Goal: Task Accomplishment & Management: Manage account settings

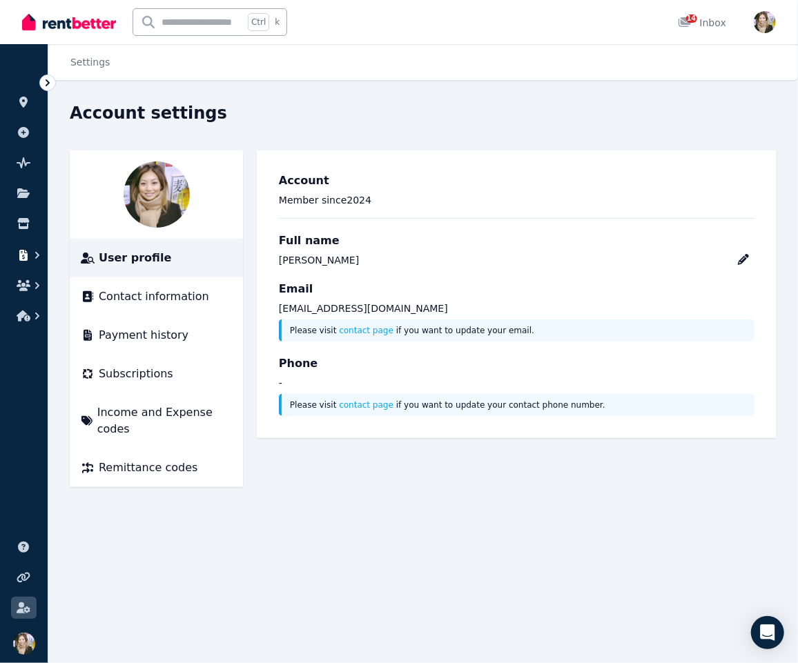
click at [29, 253] on icon "button" at bounding box center [24, 255] width 14 height 11
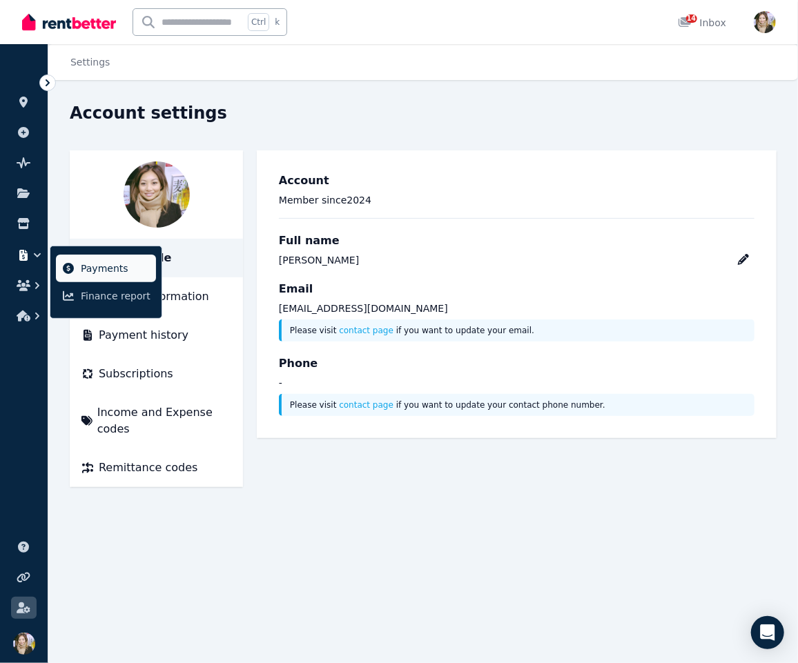
click at [68, 271] on icon at bounding box center [68, 268] width 11 height 11
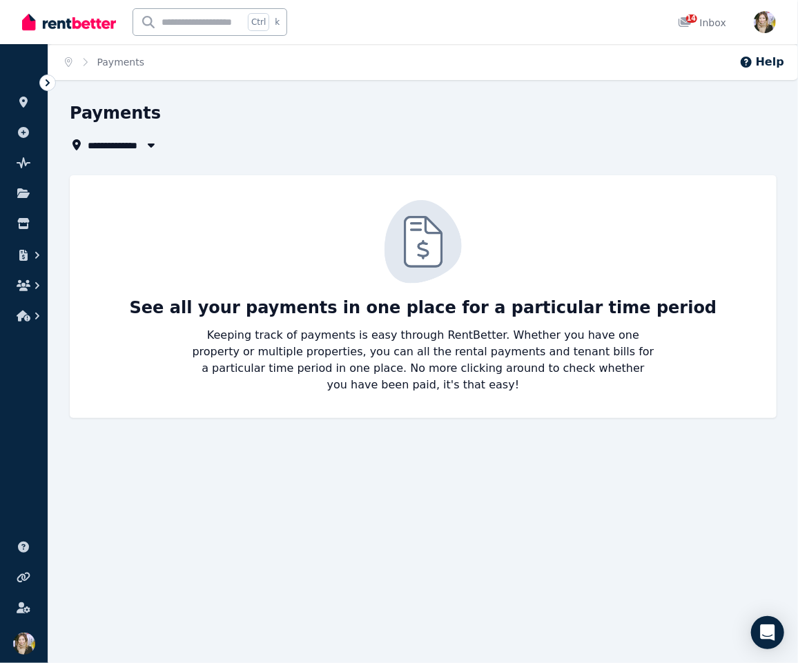
click at [115, 146] on span "All Properties" at bounding box center [129, 145] width 83 height 17
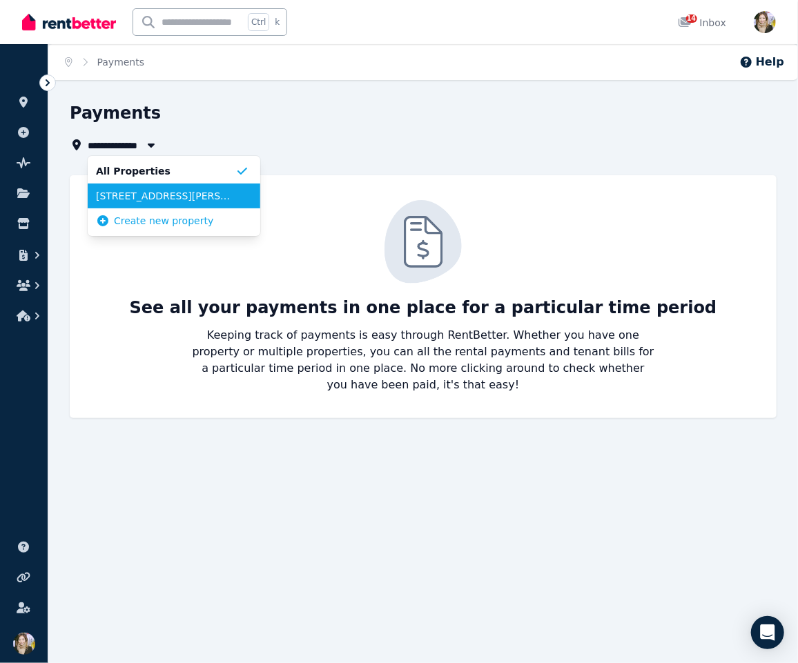
click at [224, 199] on span "26 Gresham St, Victoria Park" at bounding box center [165, 196] width 139 height 14
type input "**********"
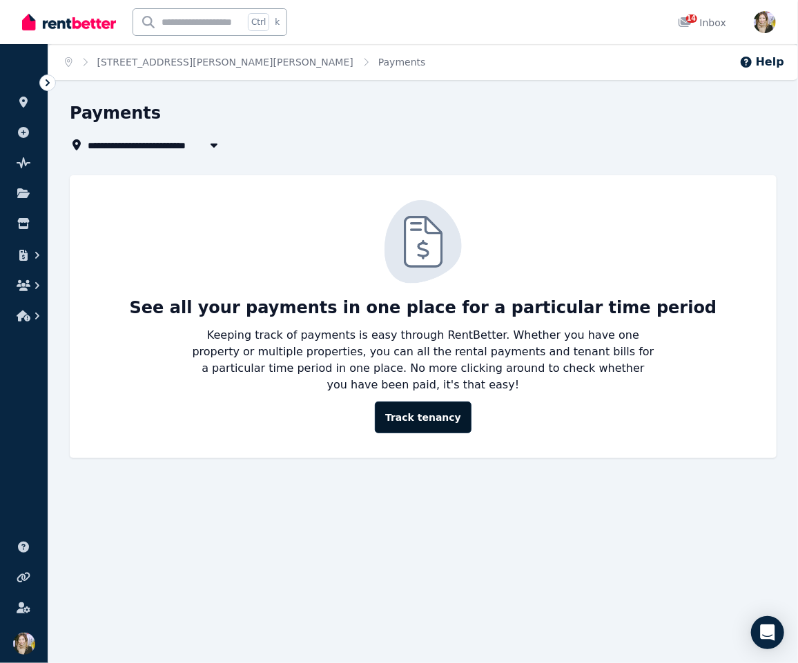
click at [421, 407] on link "Track tenancy" at bounding box center [423, 418] width 97 height 32
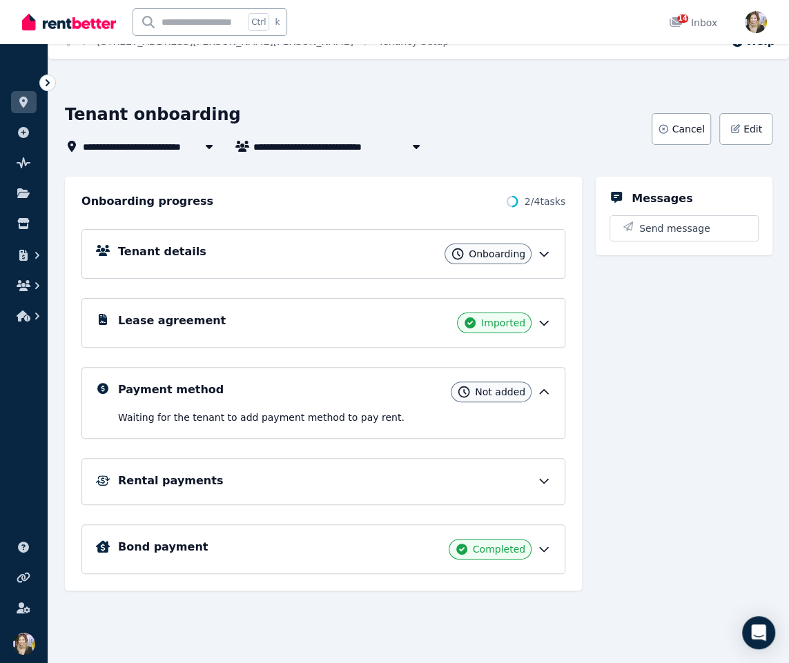
scroll to position [21, 0]
click at [457, 410] on p "Waiting for the tenant to add payment method to pay rent ." at bounding box center [334, 417] width 433 height 14
click at [504, 484] on div "Rental payments" at bounding box center [334, 480] width 433 height 17
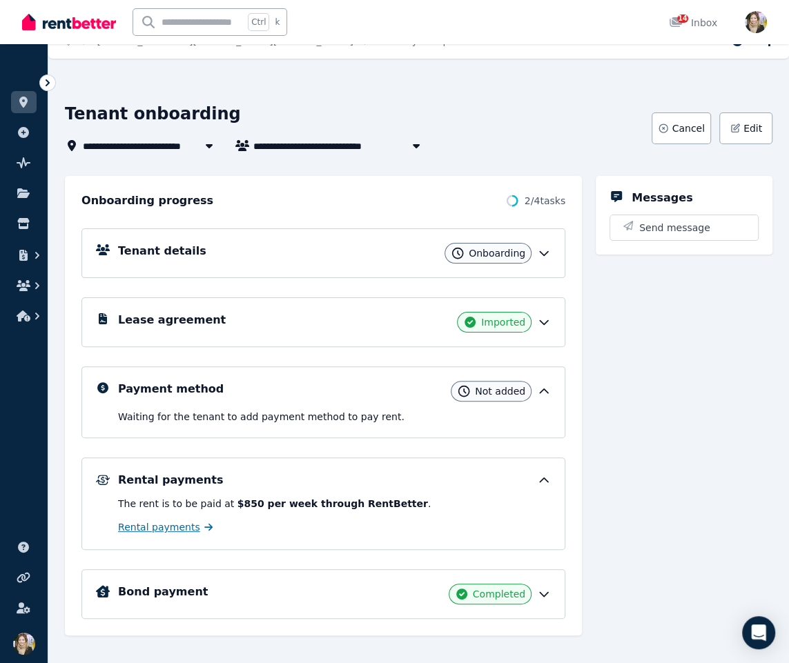
click at [181, 525] on span "Rental payments" at bounding box center [159, 527] width 82 height 14
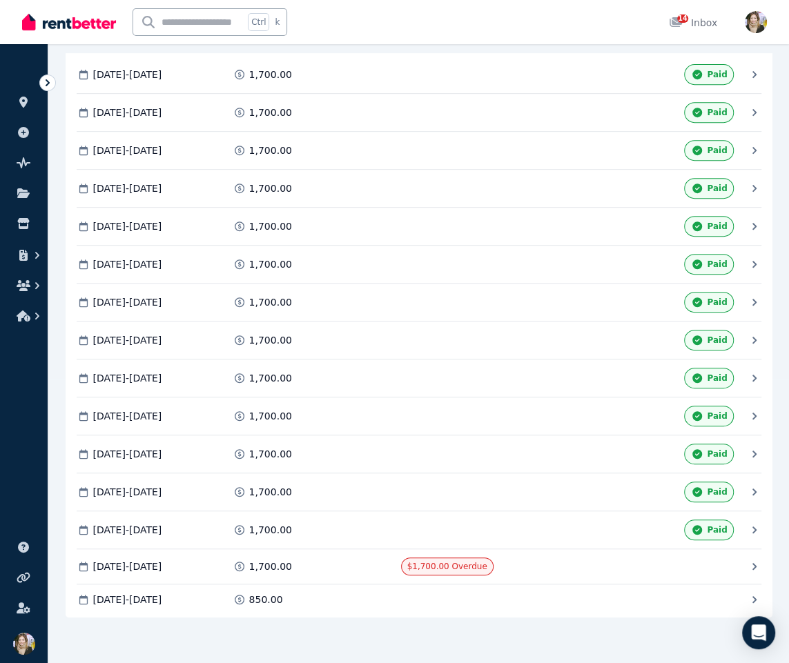
scroll to position [282, 0]
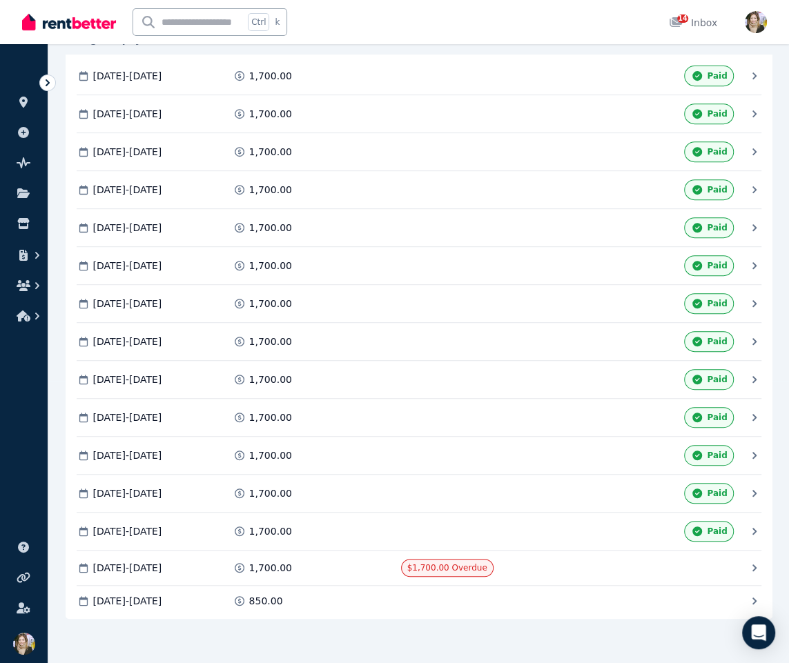
click at [497, 604] on div "06 Jan 2025 - 19 Jan 2025 1,700.00 Paid 20 Jan 2025 - 02 Feb 2025 1,700.00 Paid…" at bounding box center [419, 337] width 707 height 564
click at [620, 573] on div "Mark as Paid" at bounding box center [651, 568] width 164 height 18
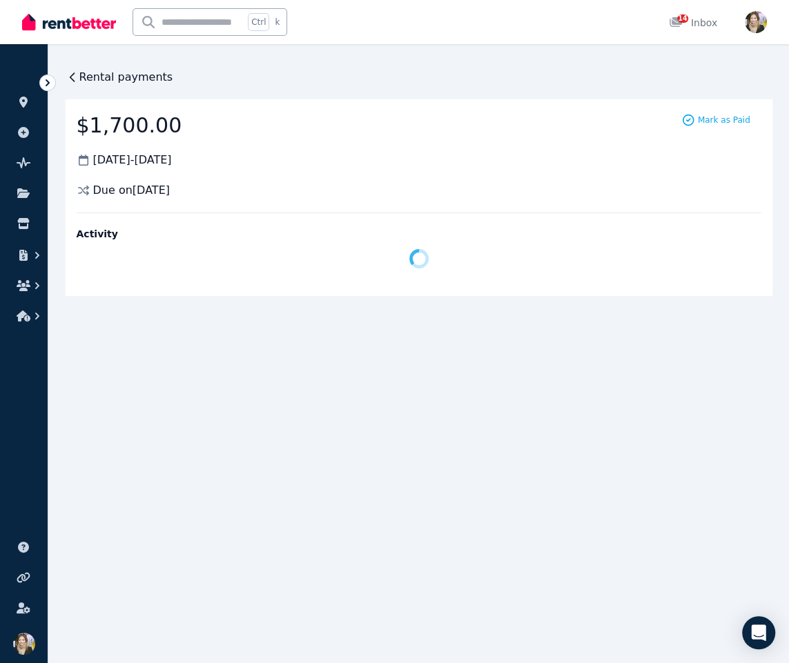
scroll to position [0, 0]
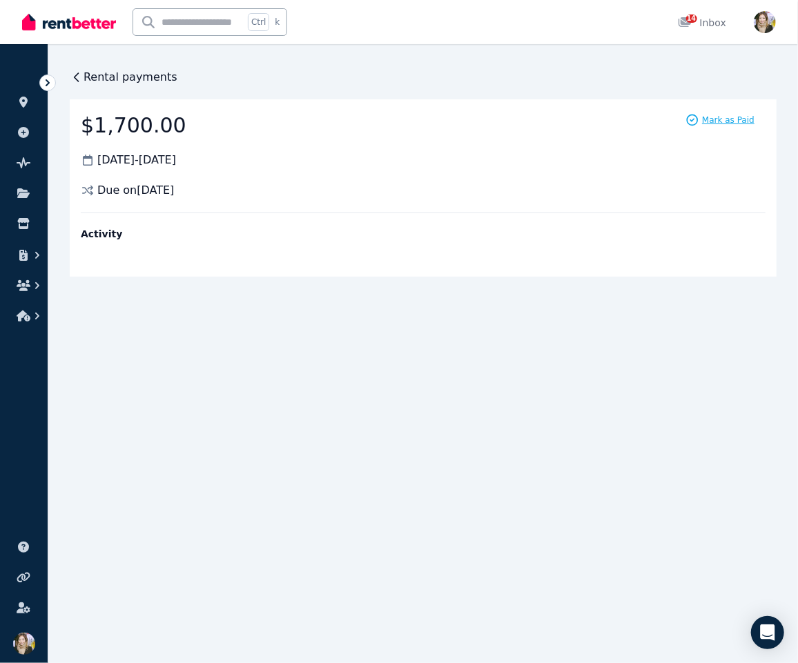
click at [728, 121] on span "Mark as Paid" at bounding box center [728, 120] width 52 height 11
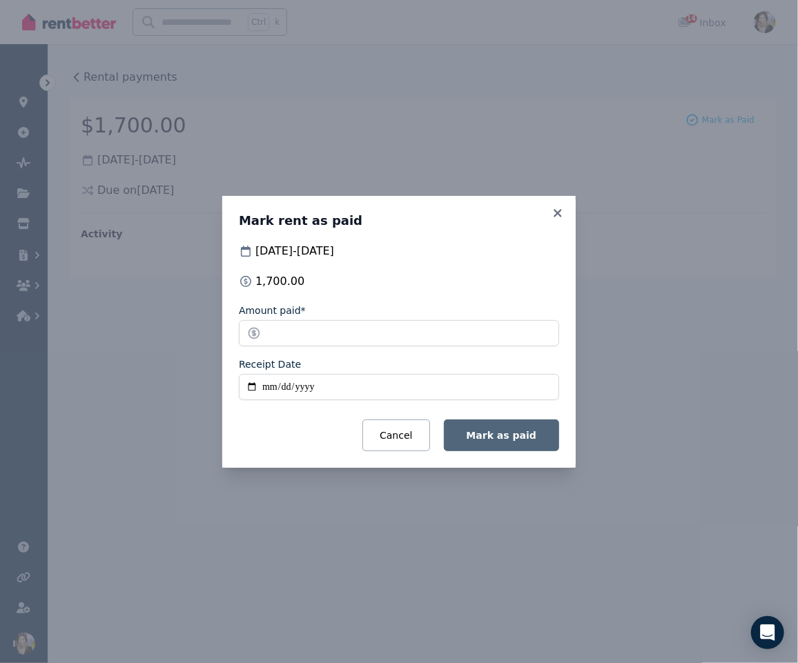
click at [484, 437] on span "Mark as paid" at bounding box center [501, 435] width 70 height 11
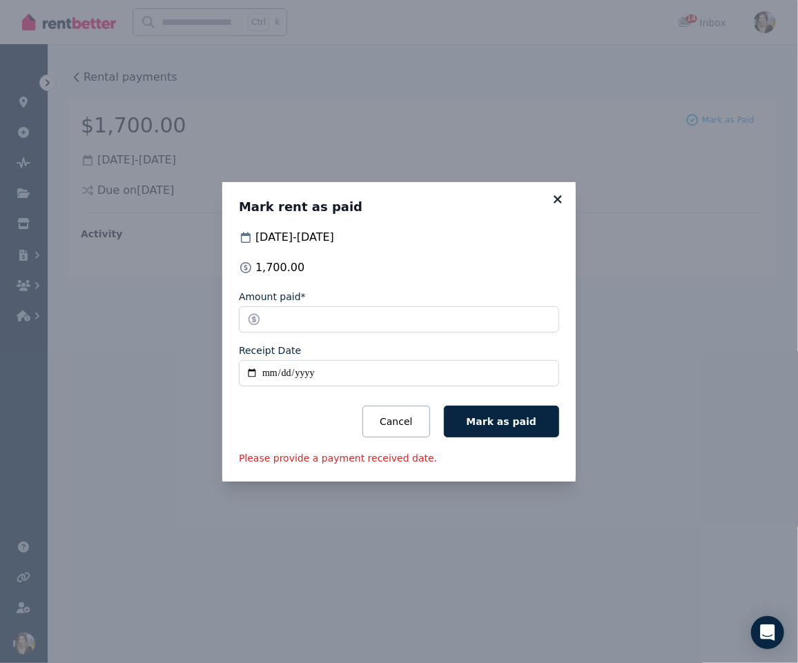
click at [559, 203] on icon at bounding box center [558, 199] width 14 height 12
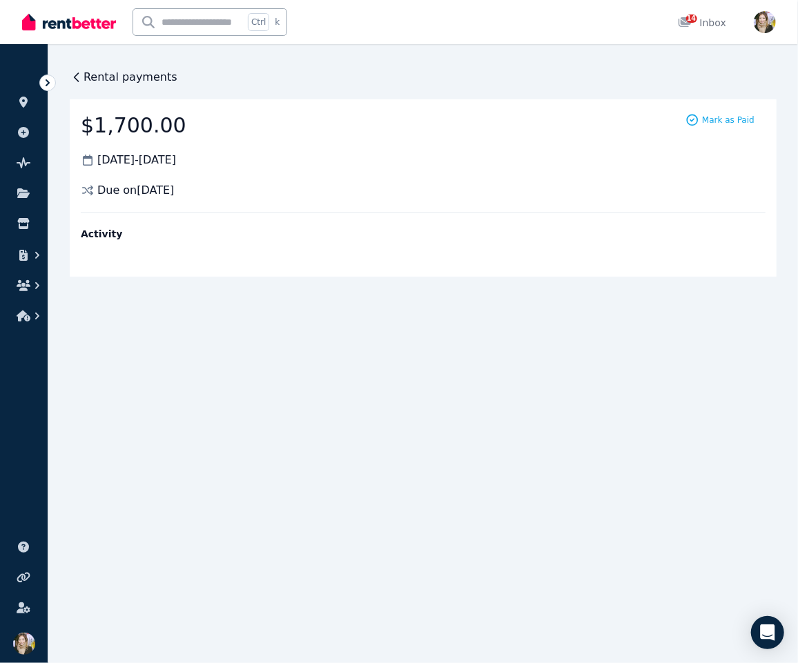
click at [79, 84] on div "Rental payments" at bounding box center [124, 77] width 108 height 17
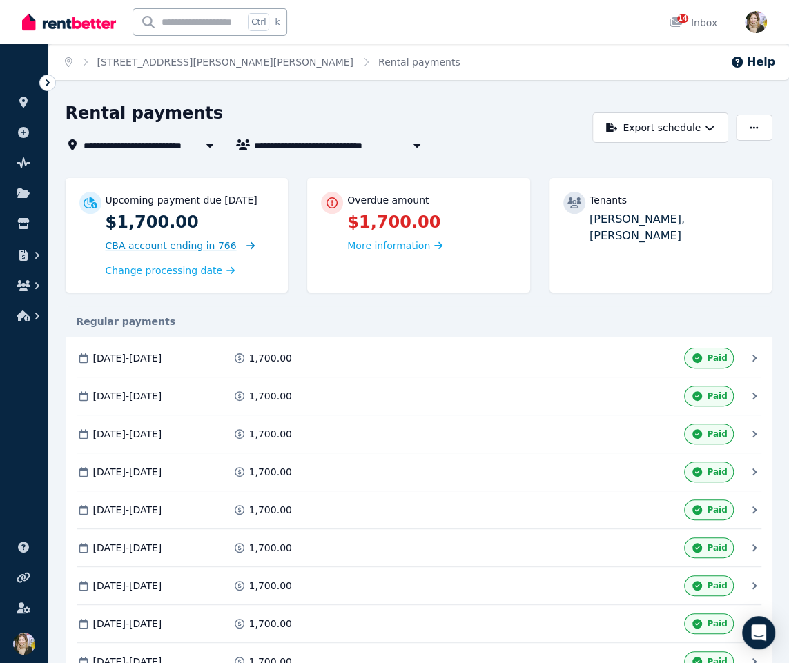
click at [188, 246] on span "CBA account ending in 766" at bounding box center [171, 245] width 131 height 11
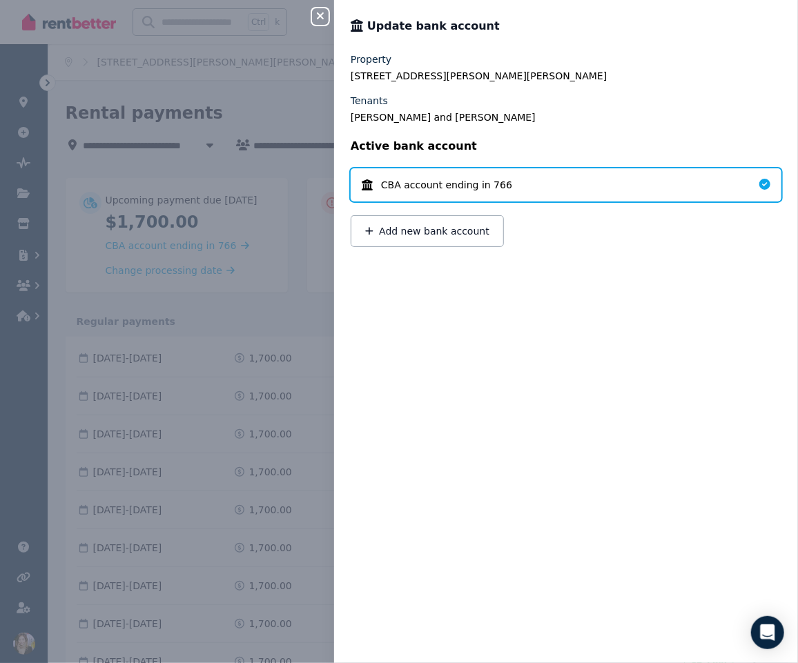
click at [319, 12] on icon "button" at bounding box center [320, 15] width 17 height 11
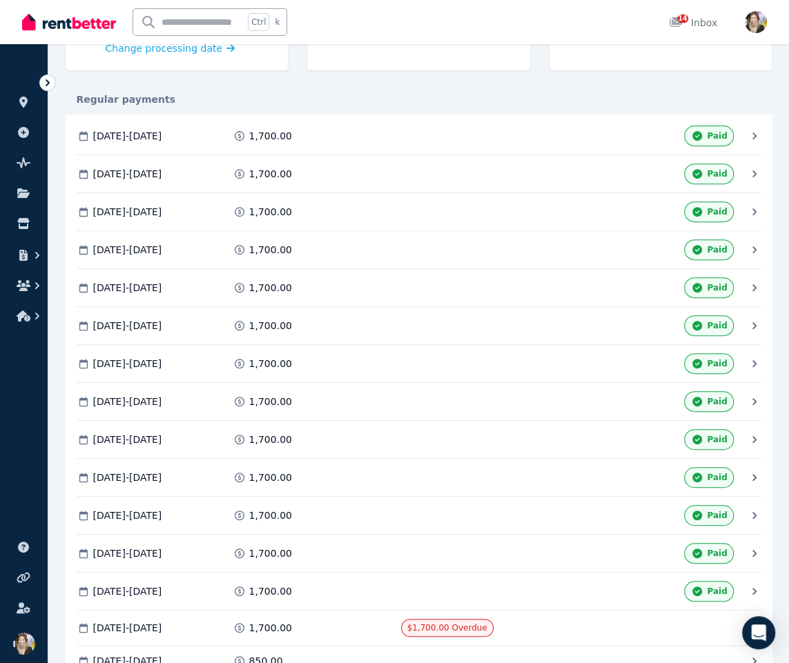
scroll to position [284, 0]
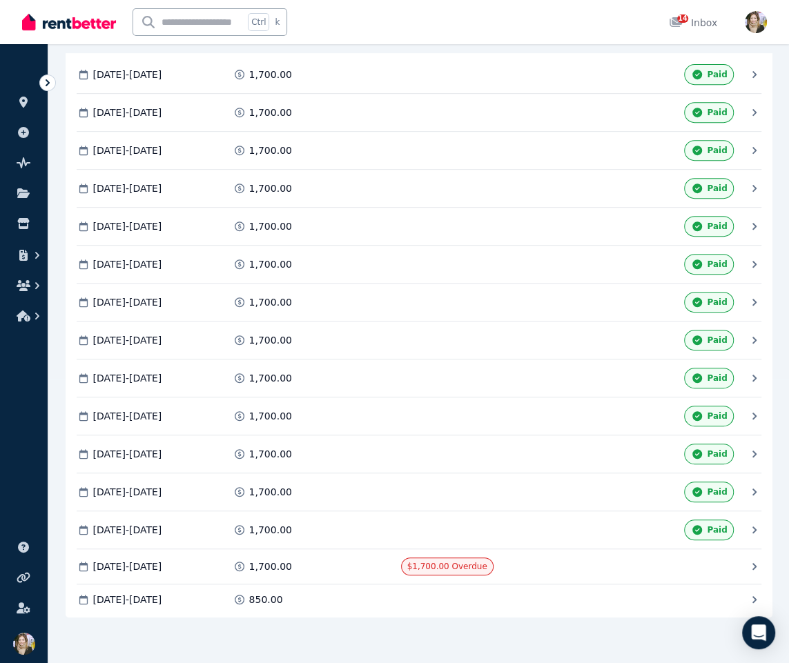
click at [633, 561] on div "Mark as Paid" at bounding box center [651, 566] width 164 height 18
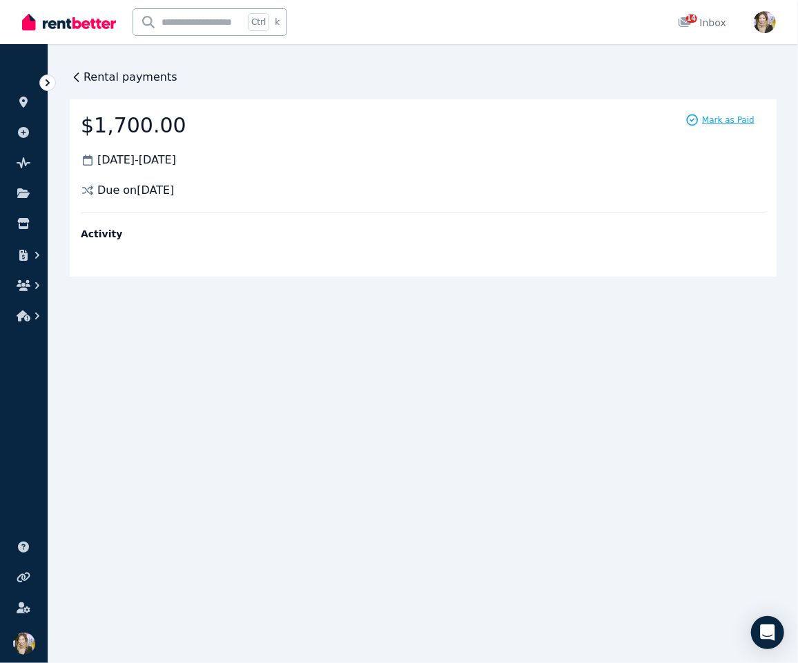
click at [713, 125] on span "Mark as Paid" at bounding box center [728, 120] width 52 height 11
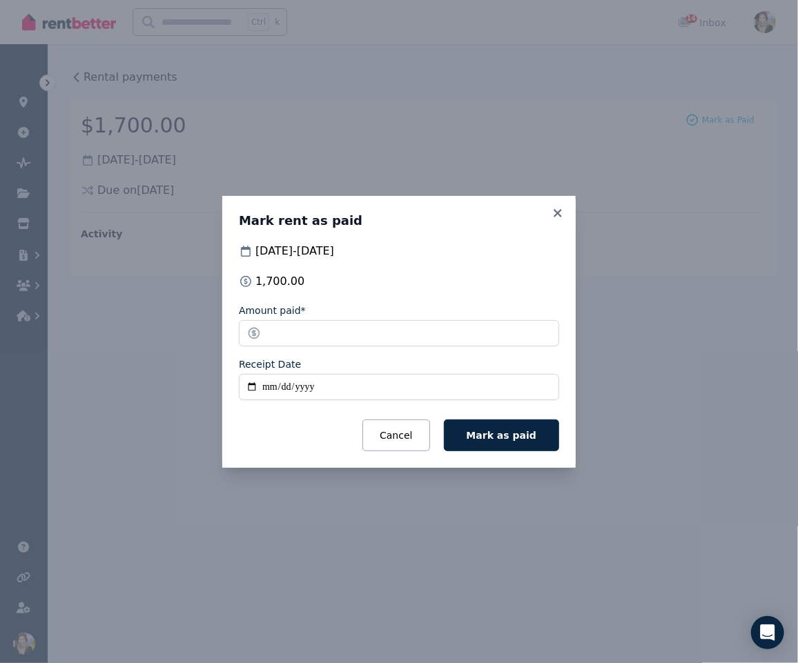
click at [462, 394] on input "Receipt Date" at bounding box center [399, 387] width 320 height 26
type input "**********"
click at [481, 432] on span "Mark as paid" at bounding box center [501, 435] width 70 height 11
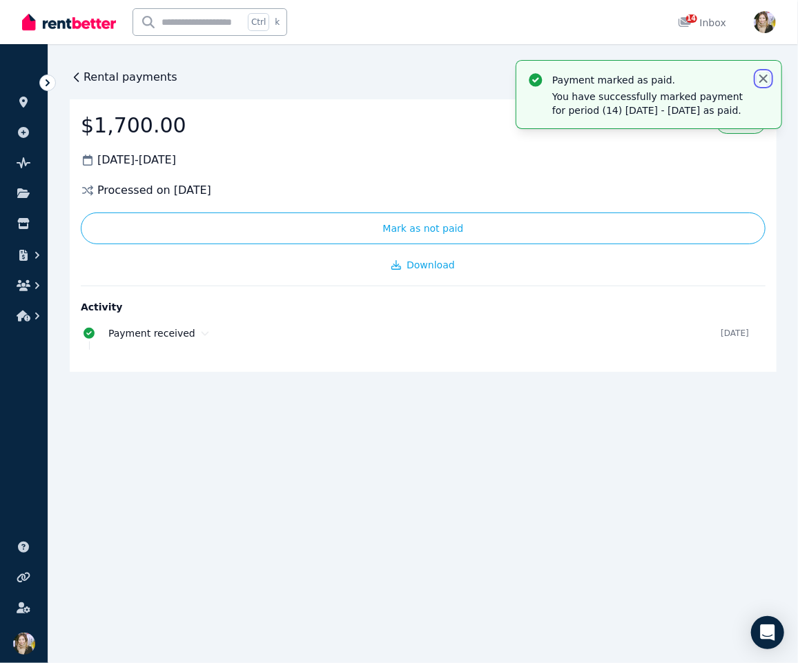
click at [760, 81] on icon "button" at bounding box center [763, 79] width 8 height 8
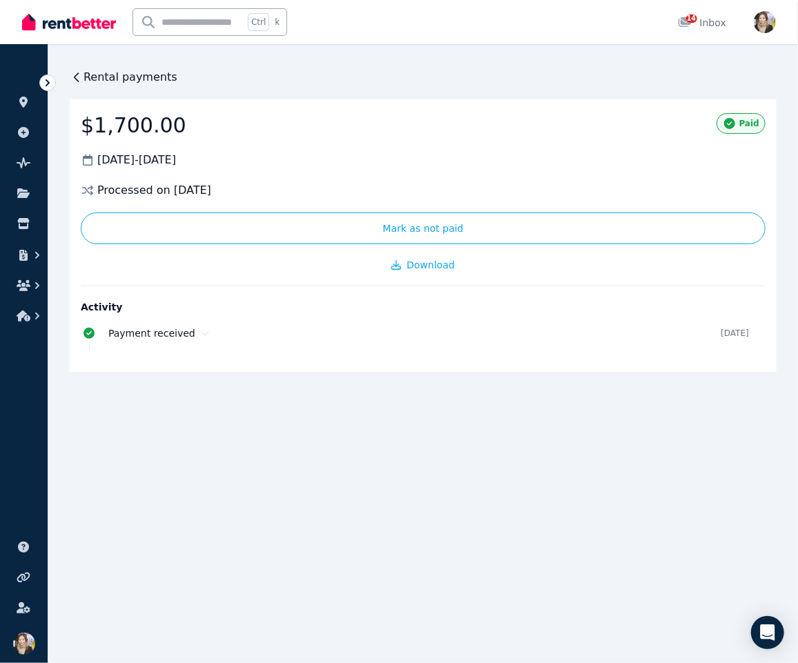
click at [116, 83] on span "Rental payments" at bounding box center [130, 77] width 94 height 17
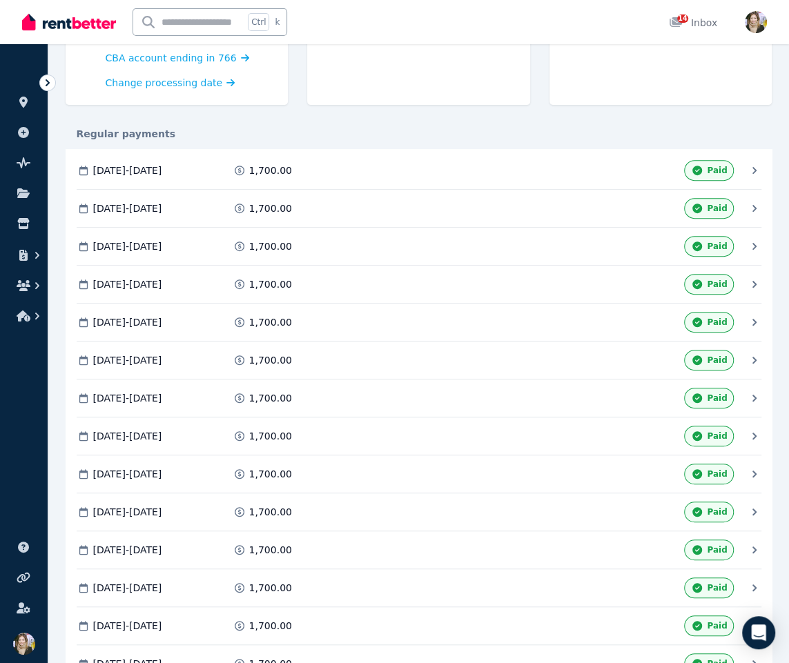
scroll to position [308, 0]
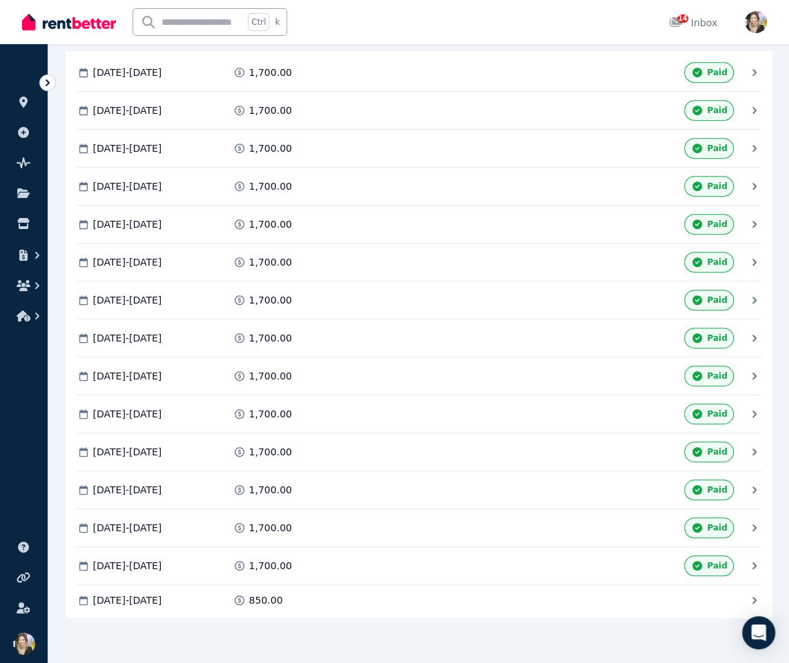
click at [491, 617] on div "Upcoming payment due 12 Oct 2025 $850.00 Processing 10 Oct 2025 CBA account end…" at bounding box center [419, 256] width 707 height 773
click at [488, 598] on span at bounding box center [483, 600] width 164 height 14
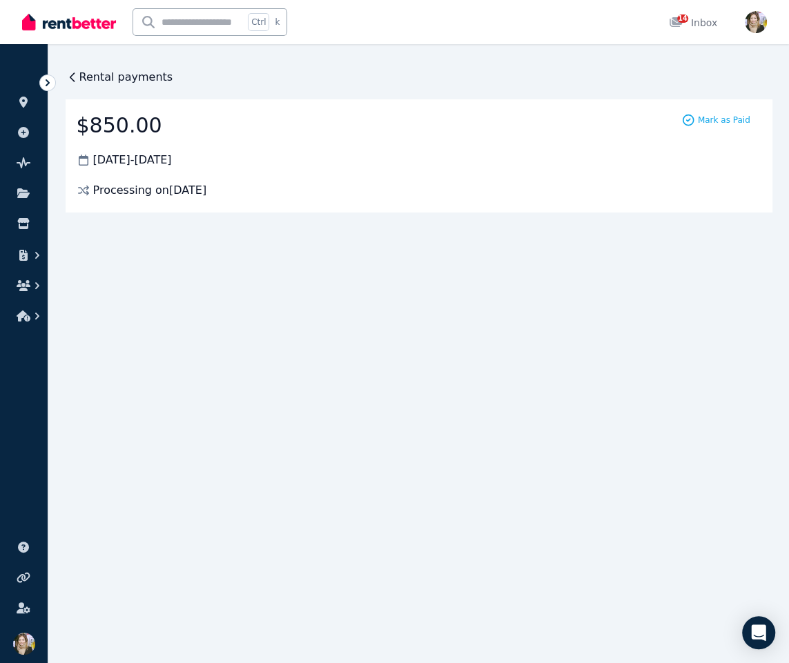
scroll to position [0, 0]
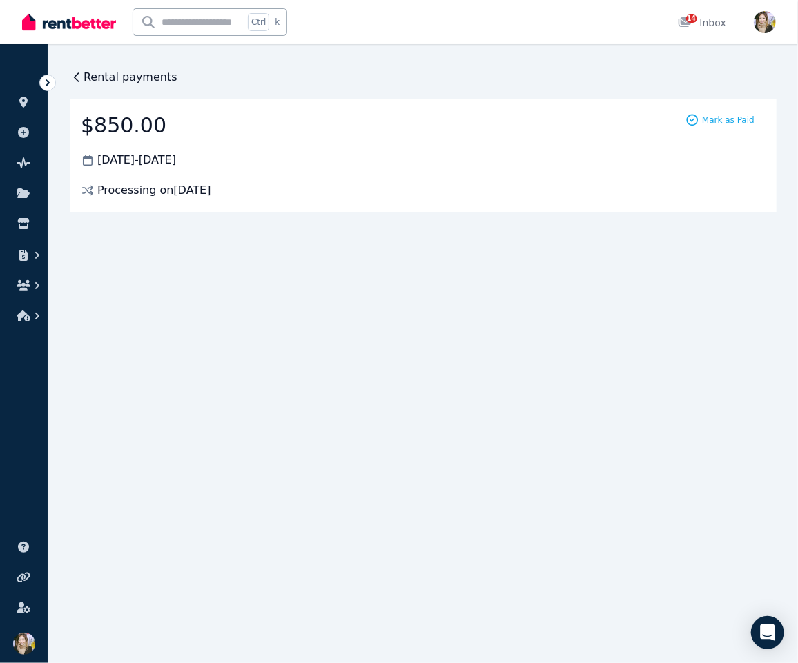
click at [96, 190] on div "Processing on 10 Oct 2025" at bounding box center [423, 190] width 684 height 17
click at [111, 159] on span "12 Oct 2025 - 18 Oct 2025" at bounding box center [136, 160] width 79 height 17
click at [92, 75] on span "Rental payments" at bounding box center [130, 77] width 94 height 17
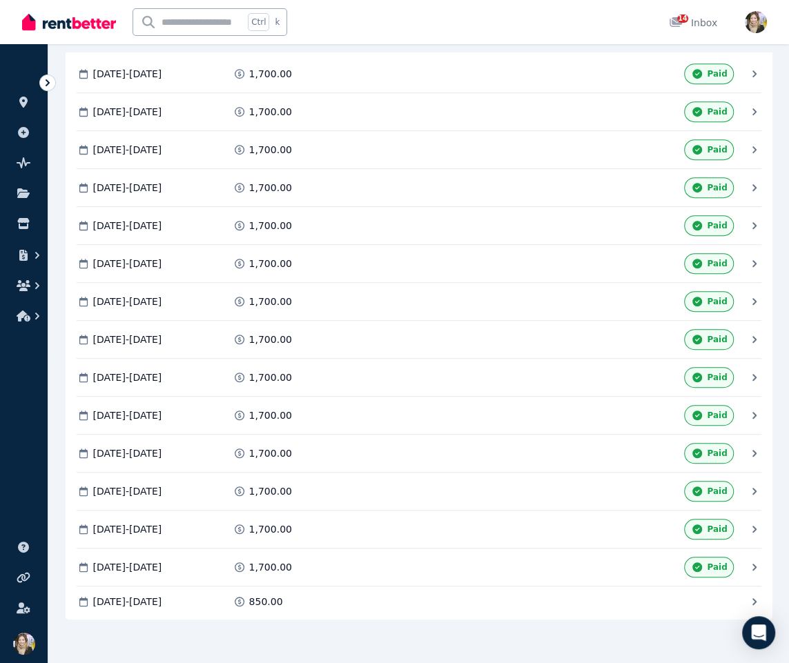
scroll to position [306, 0]
click at [379, 295] on div "1,700.00" at bounding box center [315, 302] width 164 height 14
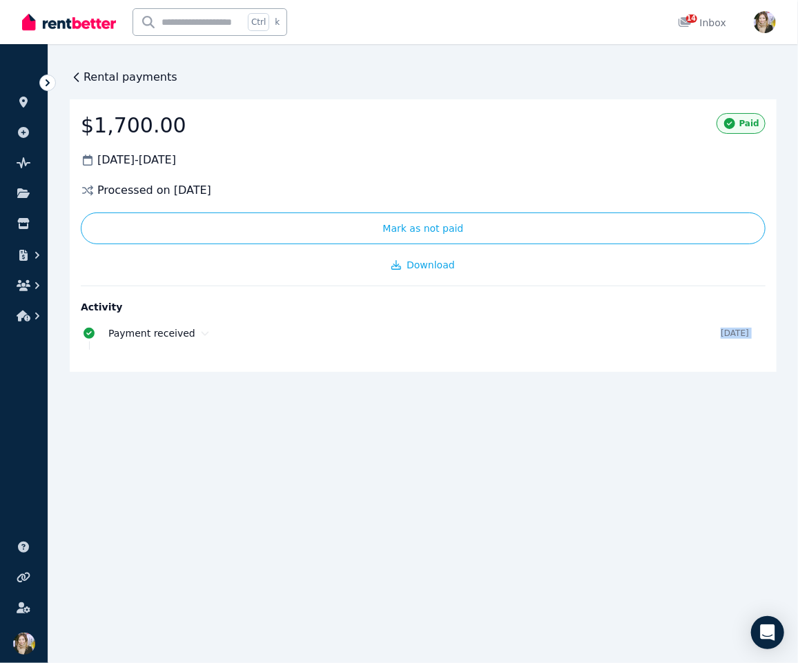
drag, startPoint x: 379, startPoint y: 293, endPoint x: 388, endPoint y: 318, distance: 26.4
click at [388, 318] on div "Rental payments $1,700.00 31 Mar 2025 - 13 Apr 2025 Processed on 6 Feb 2025 Mar…" at bounding box center [399, 331] width 798 height 663
click at [79, 72] on icon at bounding box center [77, 77] width 14 height 14
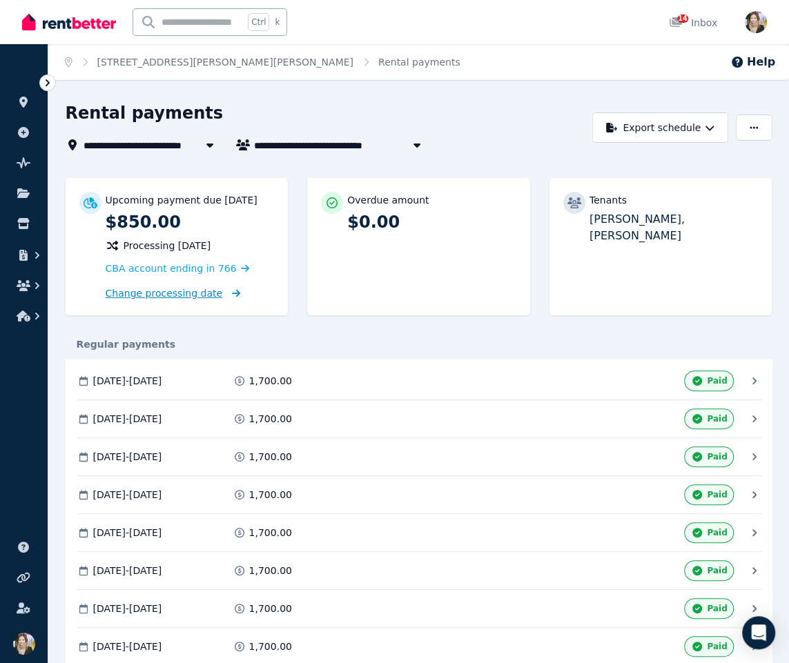
click at [177, 295] on span "Change processing date" at bounding box center [164, 293] width 117 height 14
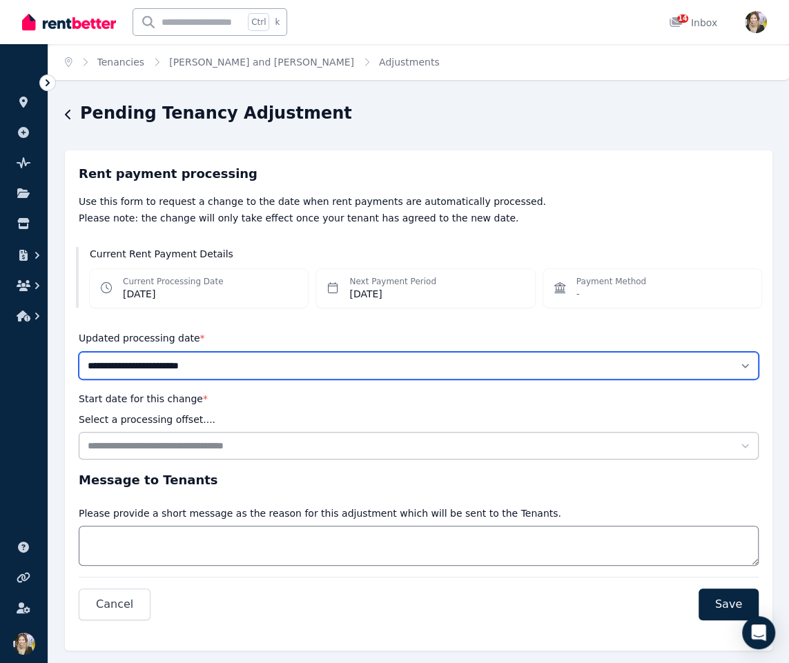
click at [216, 375] on select "**********" at bounding box center [419, 366] width 680 height 28
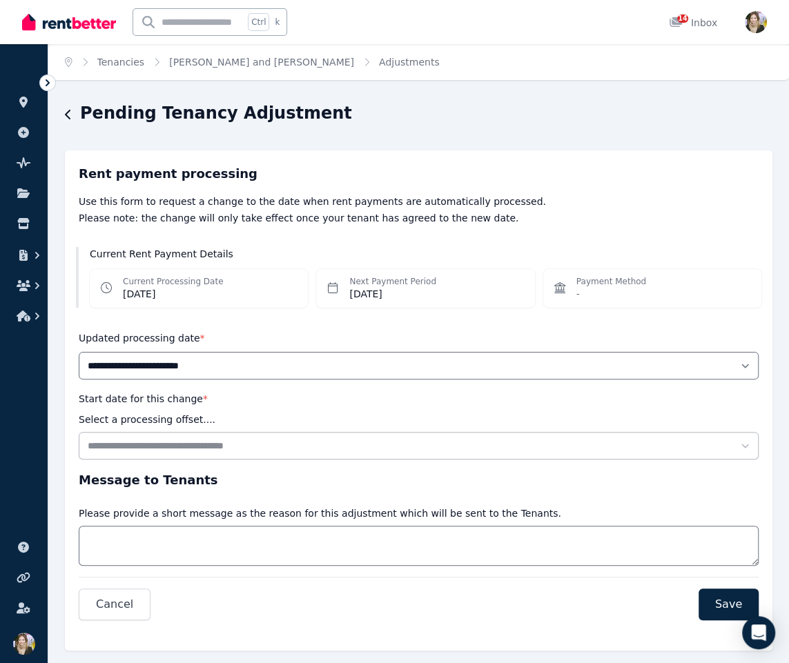
click at [202, 422] on div "Start date for this change * Select a processing offset...." at bounding box center [419, 409] width 680 height 36
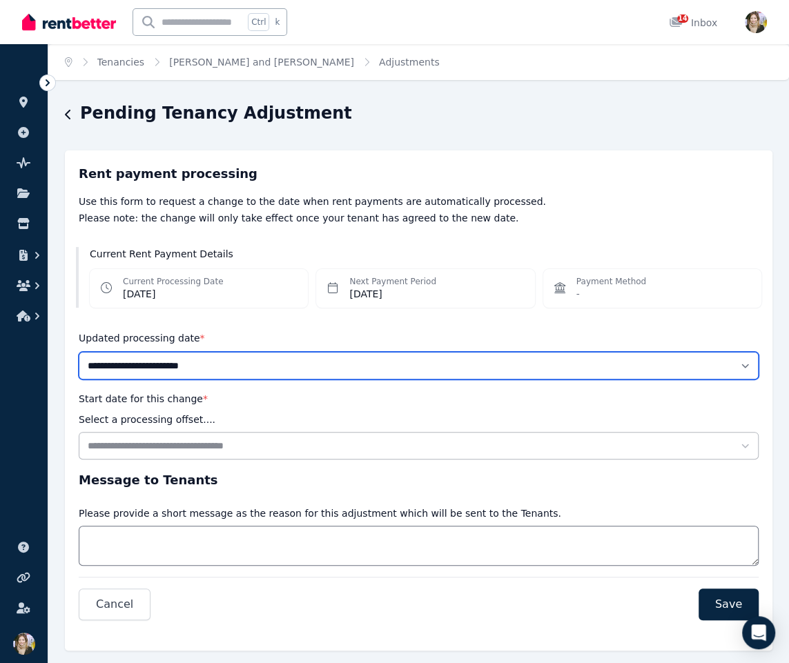
click at [243, 365] on select "**********" at bounding box center [419, 366] width 680 height 28
click at [79, 352] on select "**********" at bounding box center [419, 366] width 680 height 28
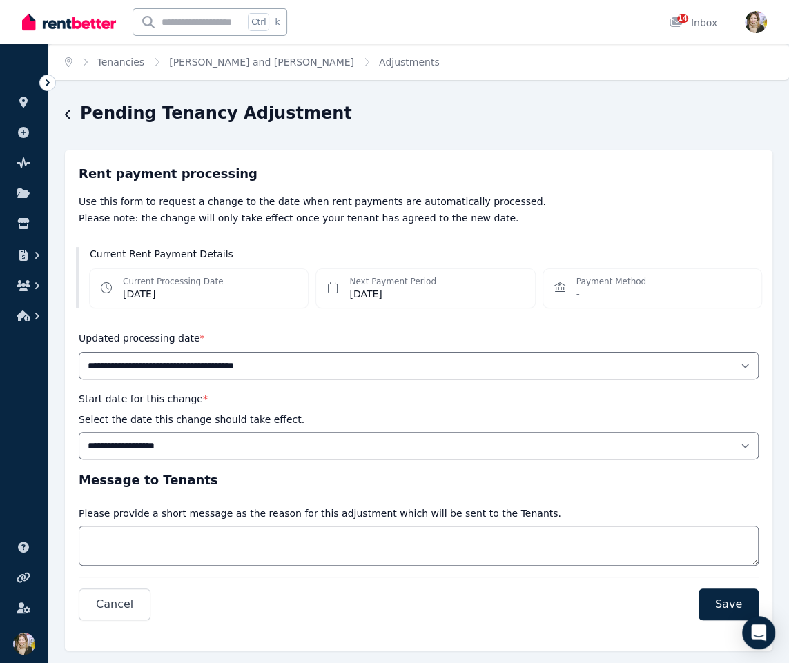
click at [241, 298] on div "Current Processing Date Fri, 5 Sept 2025" at bounding box center [199, 288] width 218 height 39
click at [175, 293] on dd "Fri, 5 Sept 2025" at bounding box center [173, 294] width 100 height 14
click at [250, 295] on div "Current Processing Date Fri, 5 Sept 2025" at bounding box center [199, 288] width 218 height 39
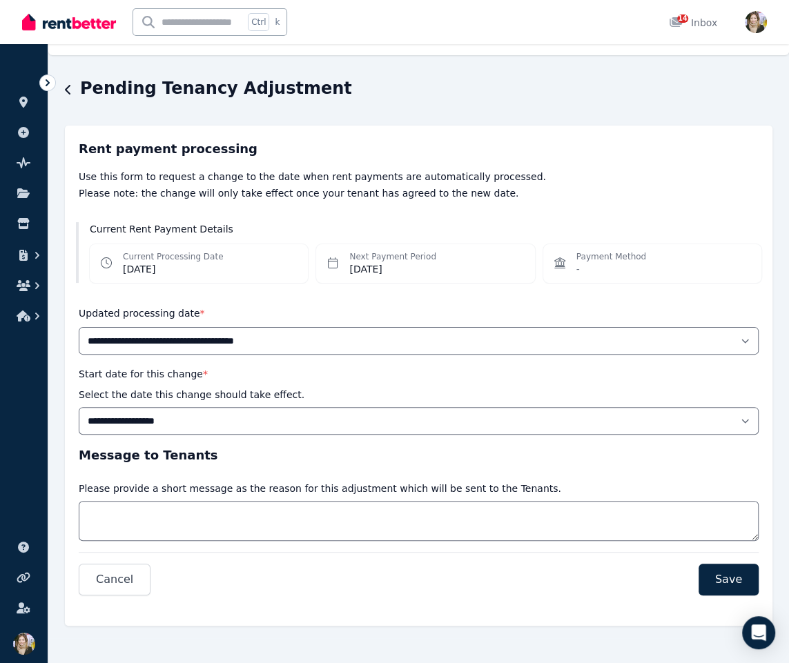
scroll to position [24, 0]
click at [448, 473] on div "Message to Tenants Message Please provide a short message as the reason for thi…" at bounding box center [419, 493] width 680 height 95
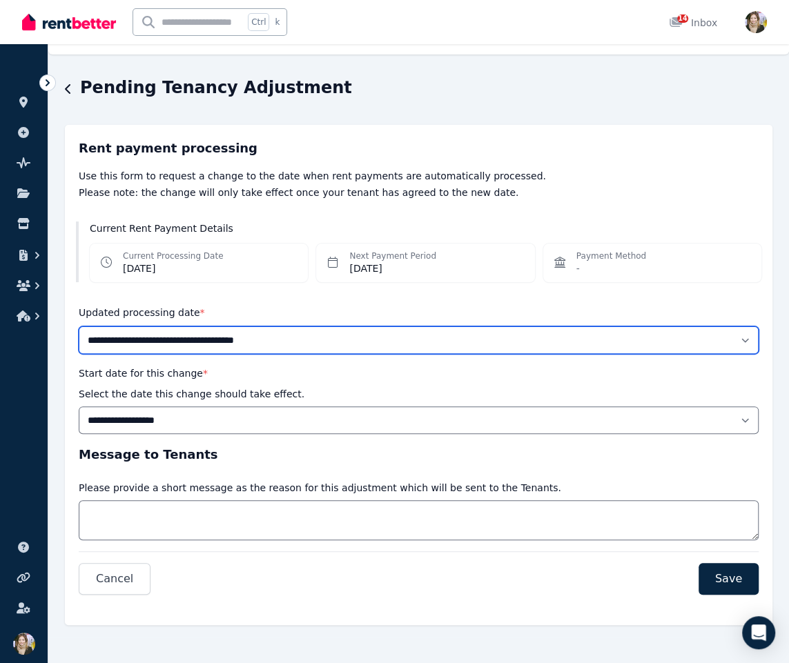
click at [558, 341] on select "**********" at bounding box center [419, 340] width 680 height 28
select select "*******"
click at [79, 326] on select "**********" at bounding box center [419, 340] width 680 height 28
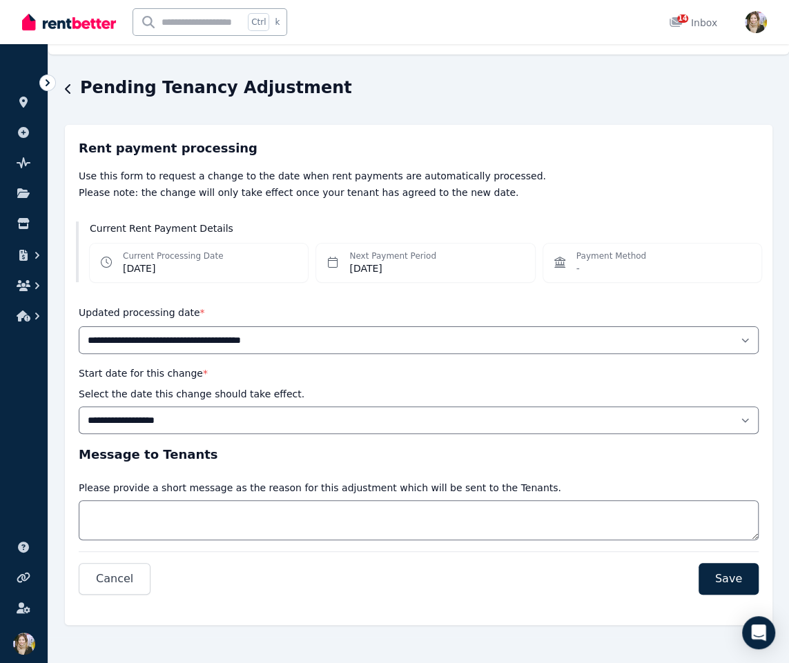
click at [274, 268] on div "Current Processing Date Fri, 5 Sept 2025" at bounding box center [199, 263] width 218 height 39
click at [193, 268] on dd "Fri, 5 Sept 2025" at bounding box center [173, 268] width 100 height 14
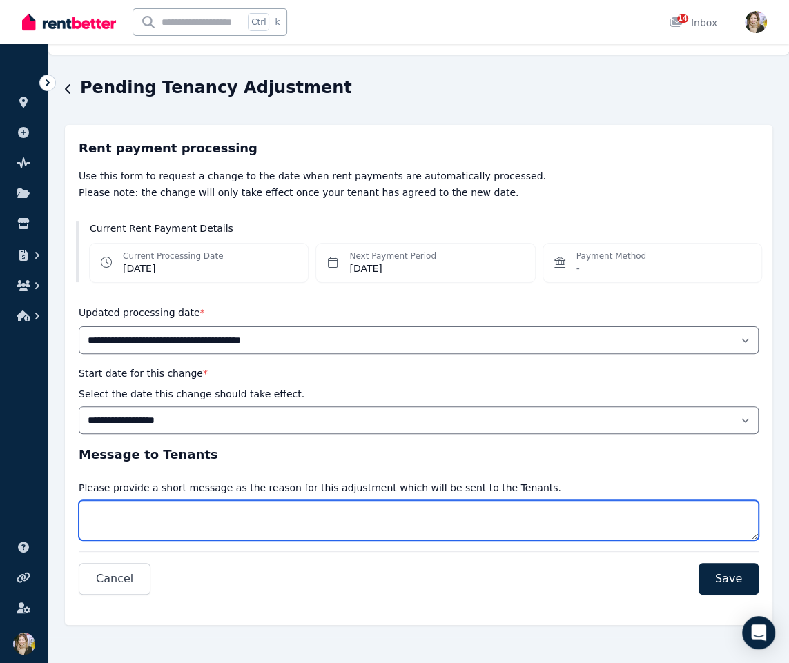
click at [199, 517] on textarea "Message" at bounding box center [419, 520] width 680 height 40
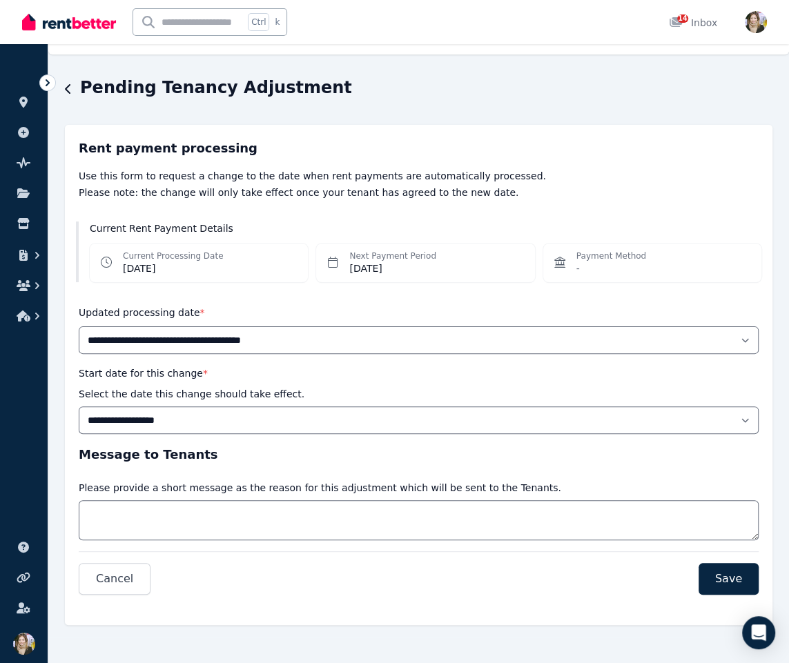
click at [438, 269] on div "Next Payment Period Sun, 7 Sept 2025" at bounding box center [425, 263] width 218 height 39
click at [229, 262] on div "Current Processing Date Fri, 5 Sept 2025" at bounding box center [199, 263] width 218 height 39
click at [170, 262] on dd "Fri, 5 Sept 2025" at bounding box center [173, 268] width 100 height 14
click at [711, 575] on button "Save" at bounding box center [728, 579] width 60 height 32
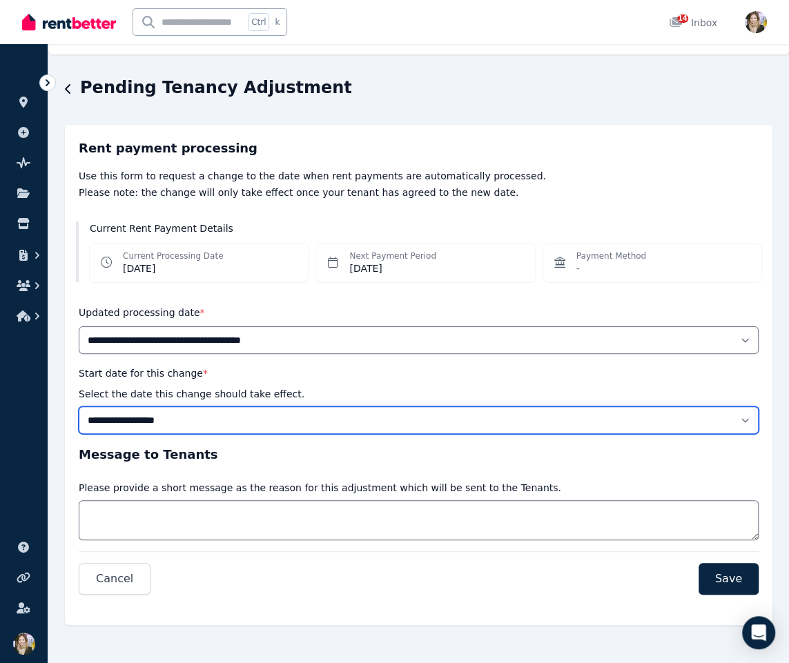
click at [487, 422] on select "**********" at bounding box center [419, 420] width 680 height 28
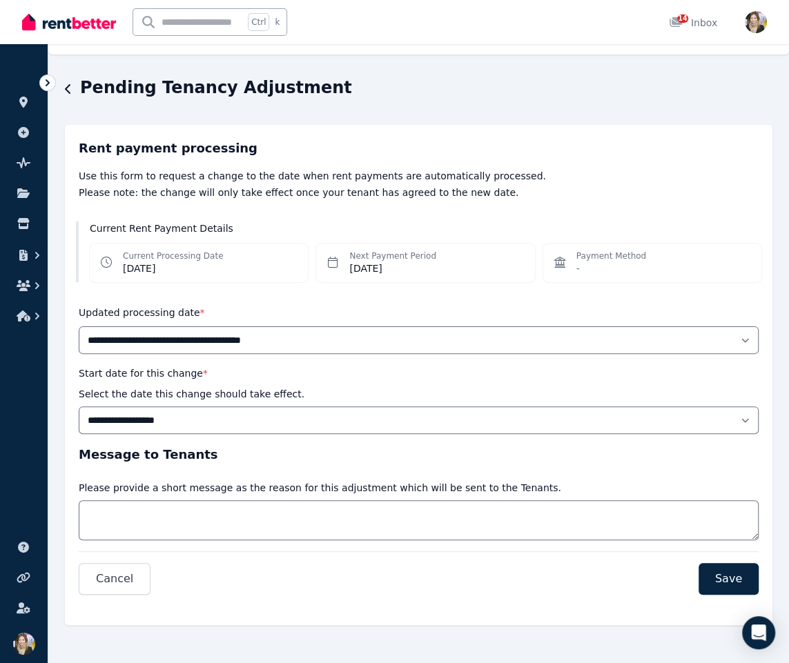
click at [79, 97] on div "Pending Tenancy Adjustment" at bounding box center [414, 90] width 699 height 26
click at [76, 90] on div "Pending Tenancy Adjustment" at bounding box center [414, 90] width 699 height 26
click at [69, 92] on icon "button" at bounding box center [68, 88] width 7 height 11
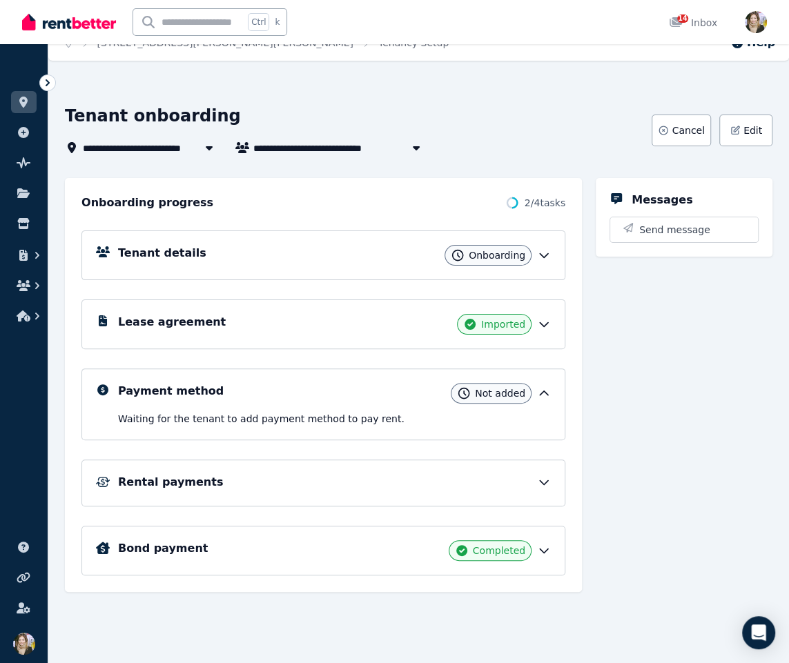
scroll to position [18, 0]
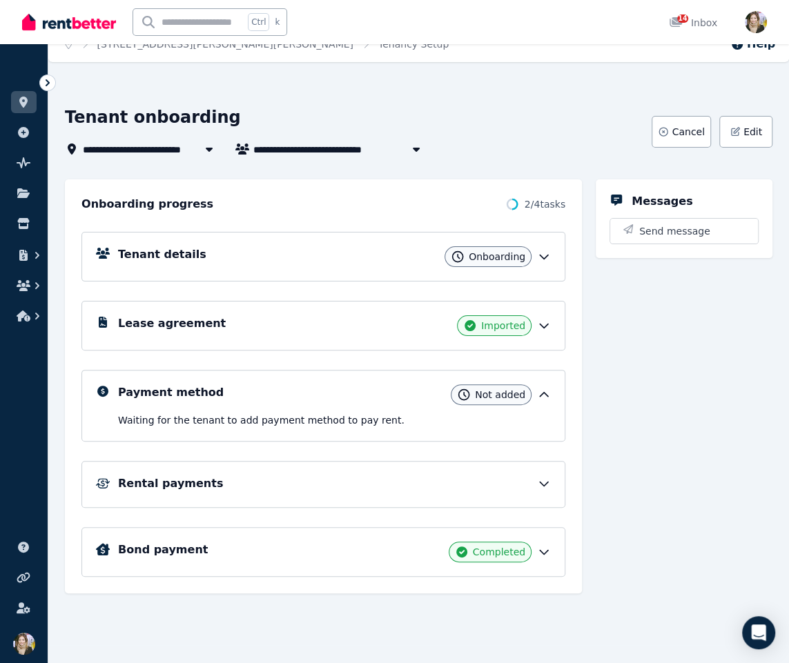
click at [150, 337] on div "Lease agreement Imported" at bounding box center [323, 326] width 484 height 50
click at [530, 328] on div "Imported" at bounding box center [494, 325] width 75 height 21
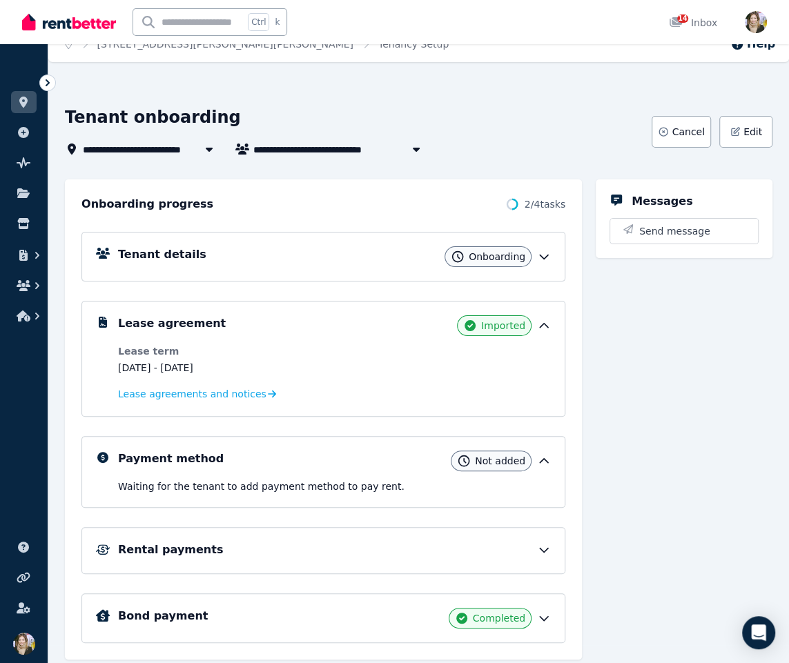
click at [224, 402] on div "Lease agreement Imported Lease term 6 Jan 2025 - 6 July 2025 Lease agreements a…" at bounding box center [323, 359] width 484 height 116
click at [226, 397] on span "Lease agreements and notices" at bounding box center [192, 394] width 148 height 14
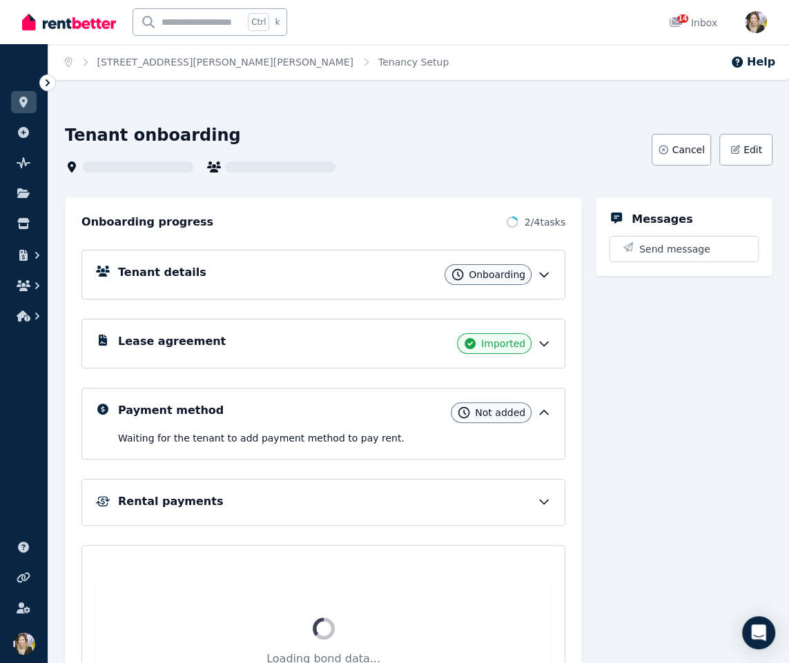
scroll to position [21, 0]
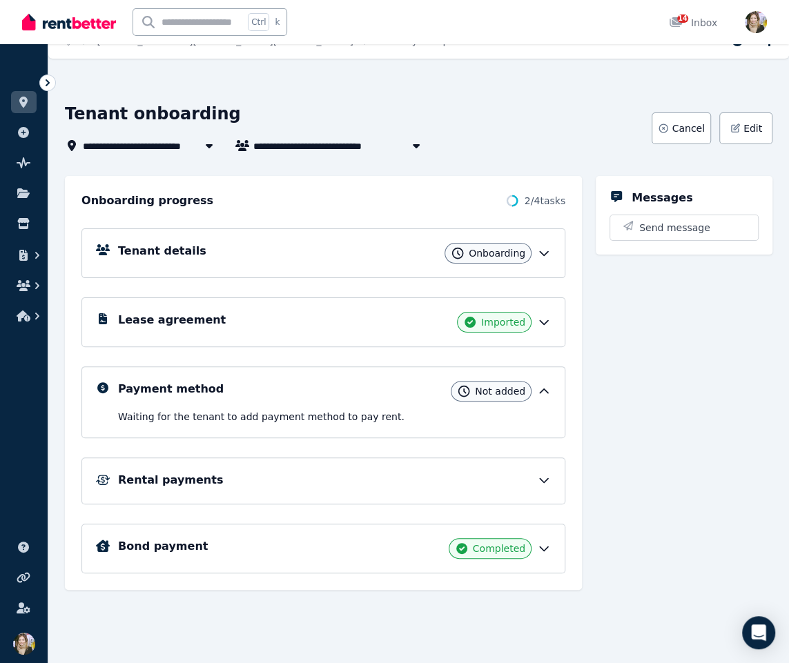
click at [227, 483] on div "Rental payments" at bounding box center [334, 480] width 433 height 17
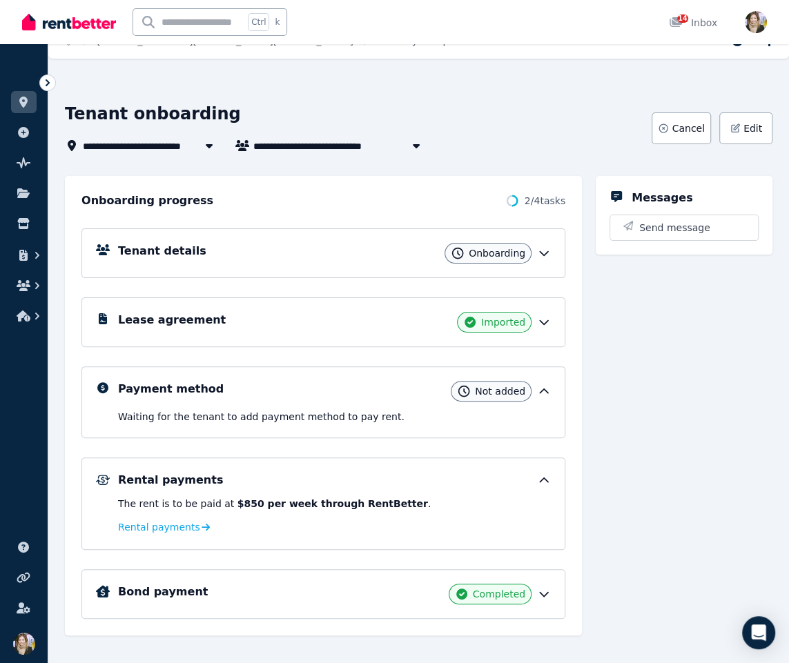
scroll to position [39, 0]
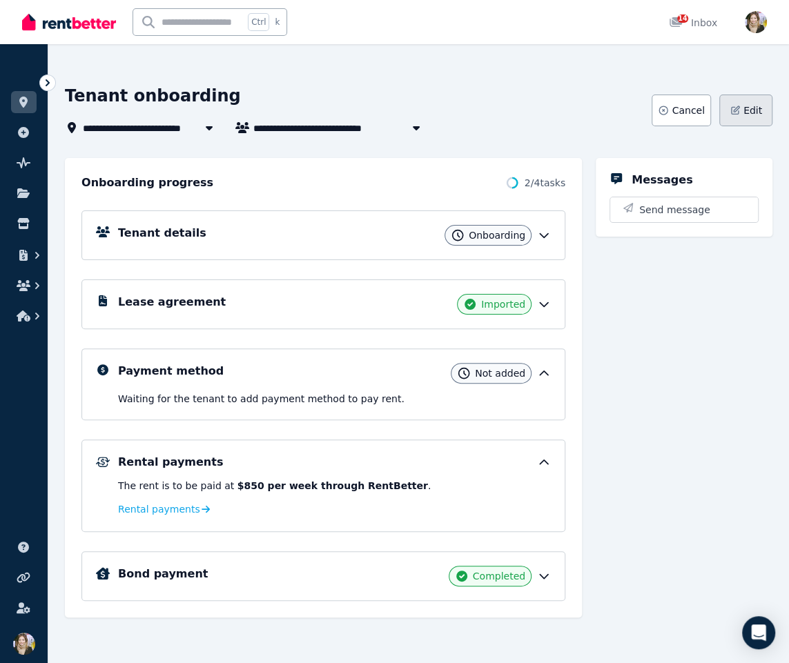
click at [735, 117] on button "Edit" at bounding box center [745, 111] width 53 height 32
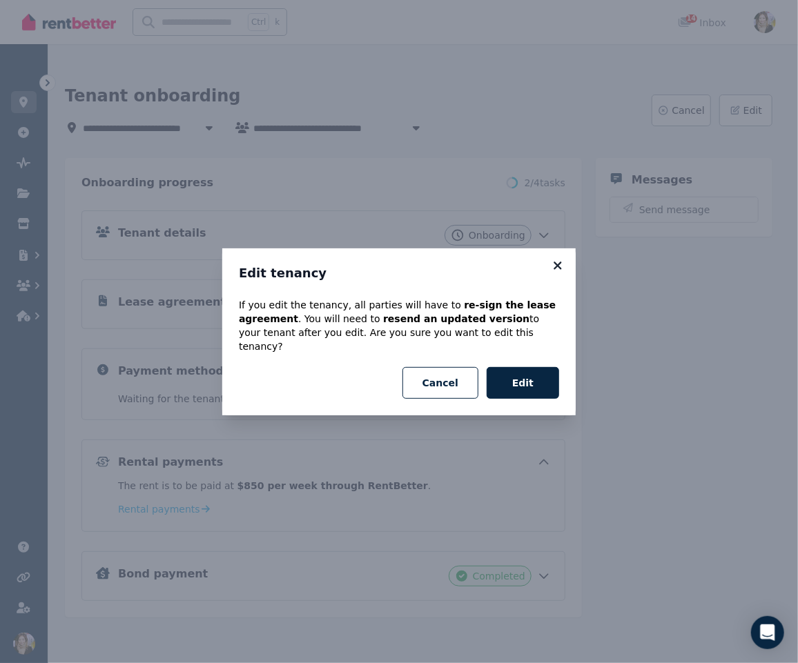
click at [557, 269] on icon at bounding box center [558, 265] width 14 height 12
